Goal: Navigation & Orientation: Find specific page/section

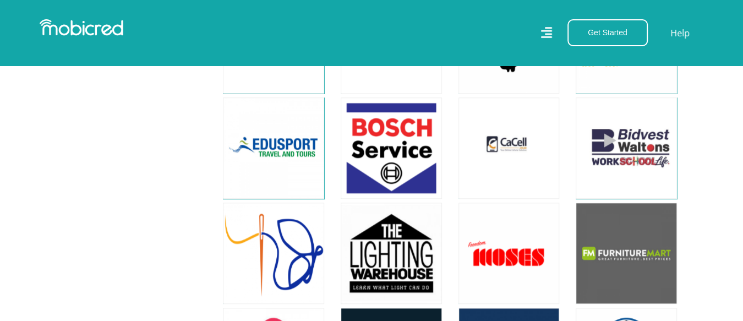
scroll to position [2935, 0]
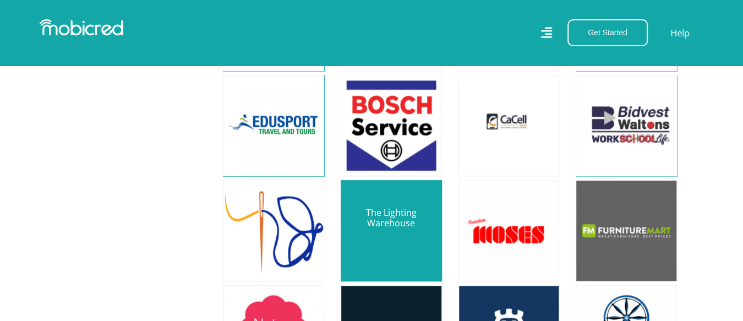
click at [390, 211] on link at bounding box center [391, 230] width 119 height 119
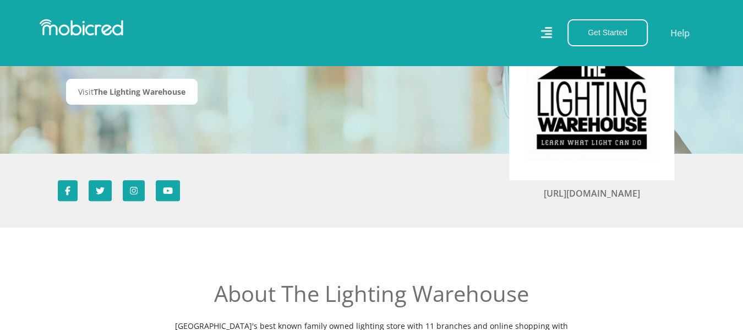
scroll to position [61, 0]
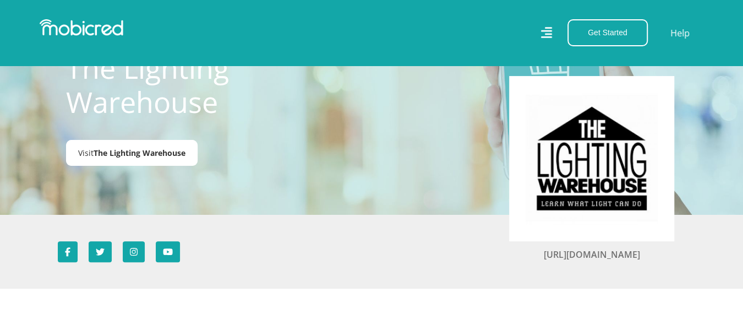
click at [148, 153] on span "The Lighting Warehouse" at bounding box center [140, 153] width 92 height 10
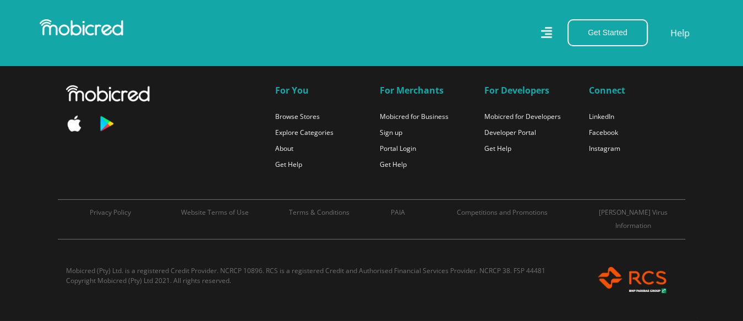
scroll to position [5973, 0]
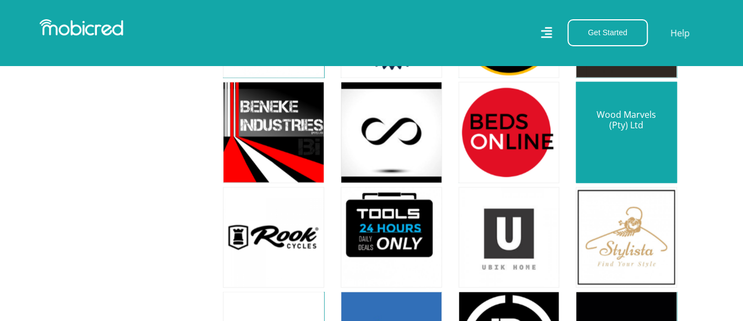
click at [634, 114] on link at bounding box center [626, 132] width 119 height 119
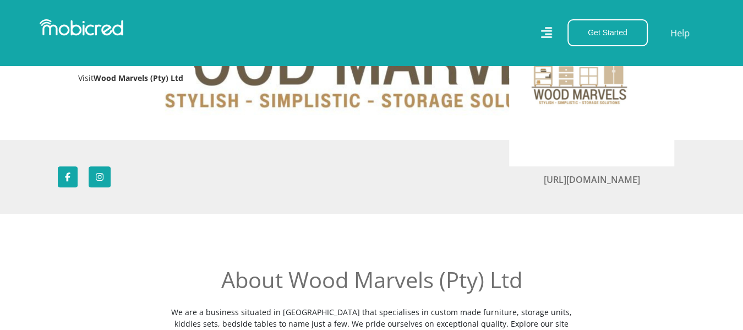
scroll to position [61, 0]
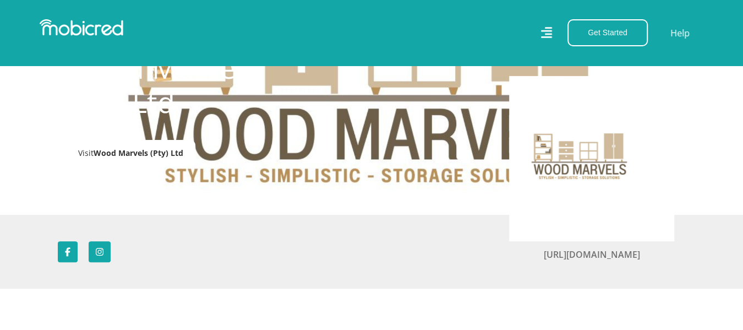
click at [132, 150] on span "Wood Marvels (Pty) Ltd" at bounding box center [139, 153] width 90 height 10
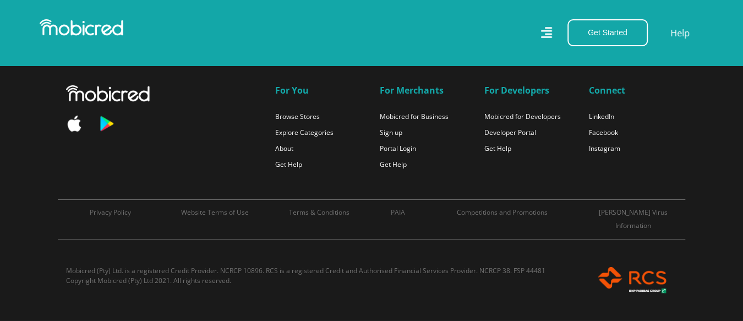
scroll to position [11903, 0]
